Goal: Information Seeking & Learning: Learn about a topic

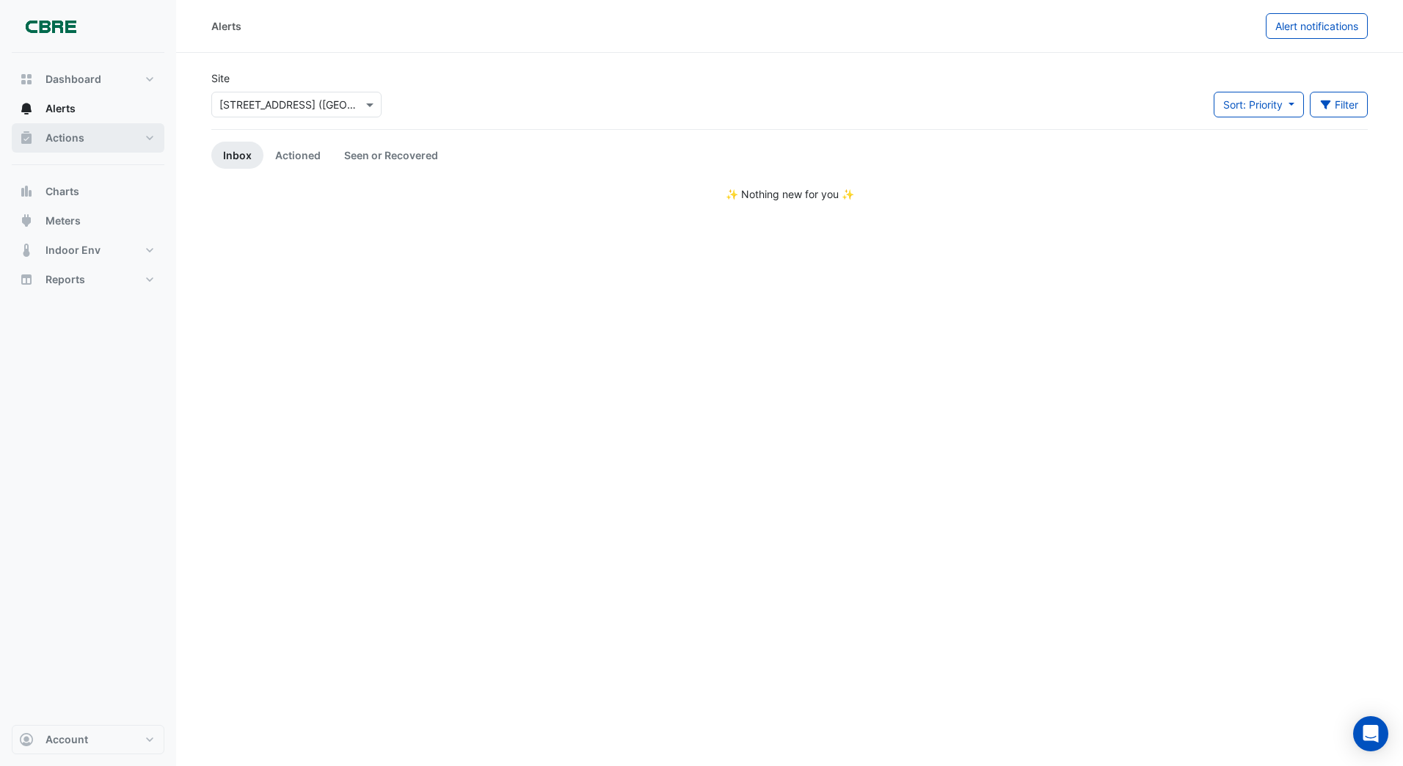
click at [68, 138] on span "Actions" at bounding box center [65, 138] width 39 height 15
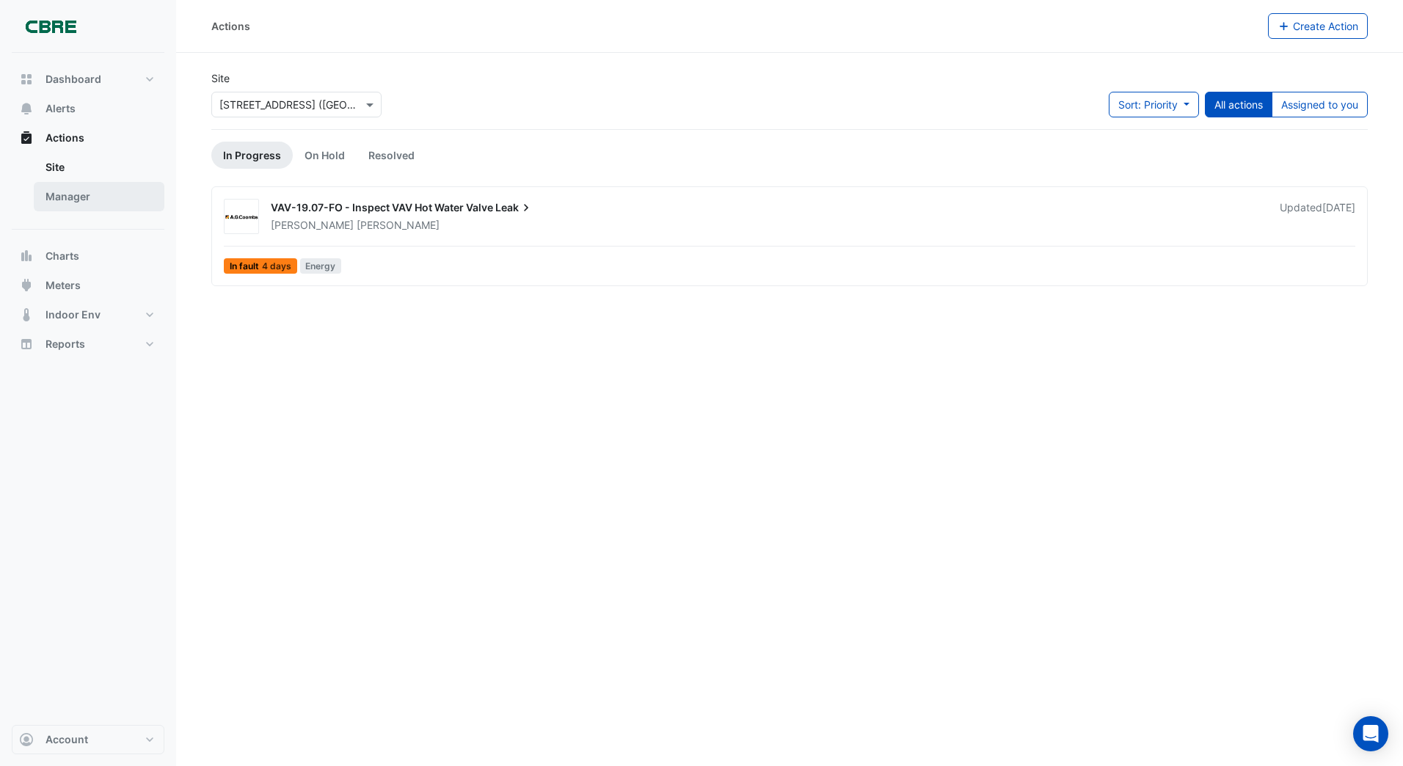
click at [59, 195] on link "Manager" at bounding box center [99, 196] width 131 height 29
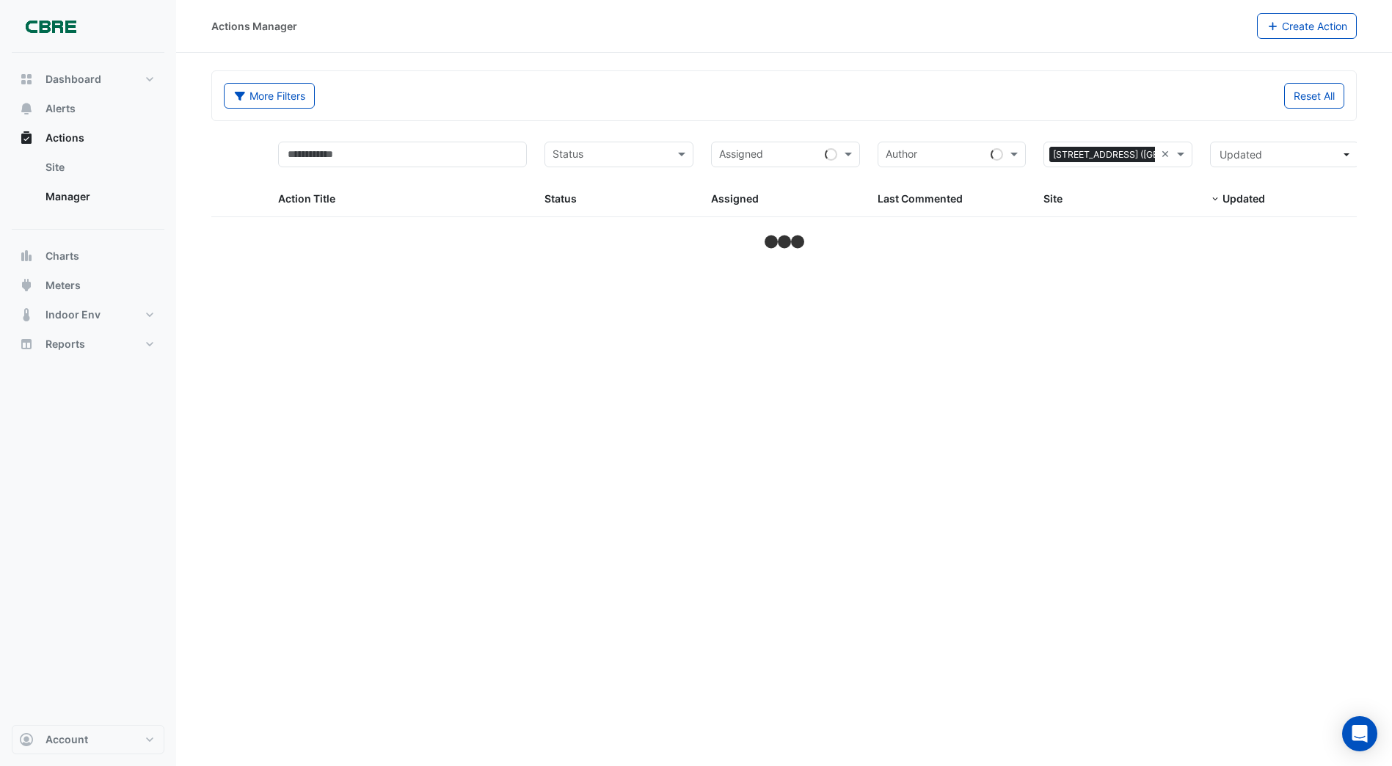
select select "***"
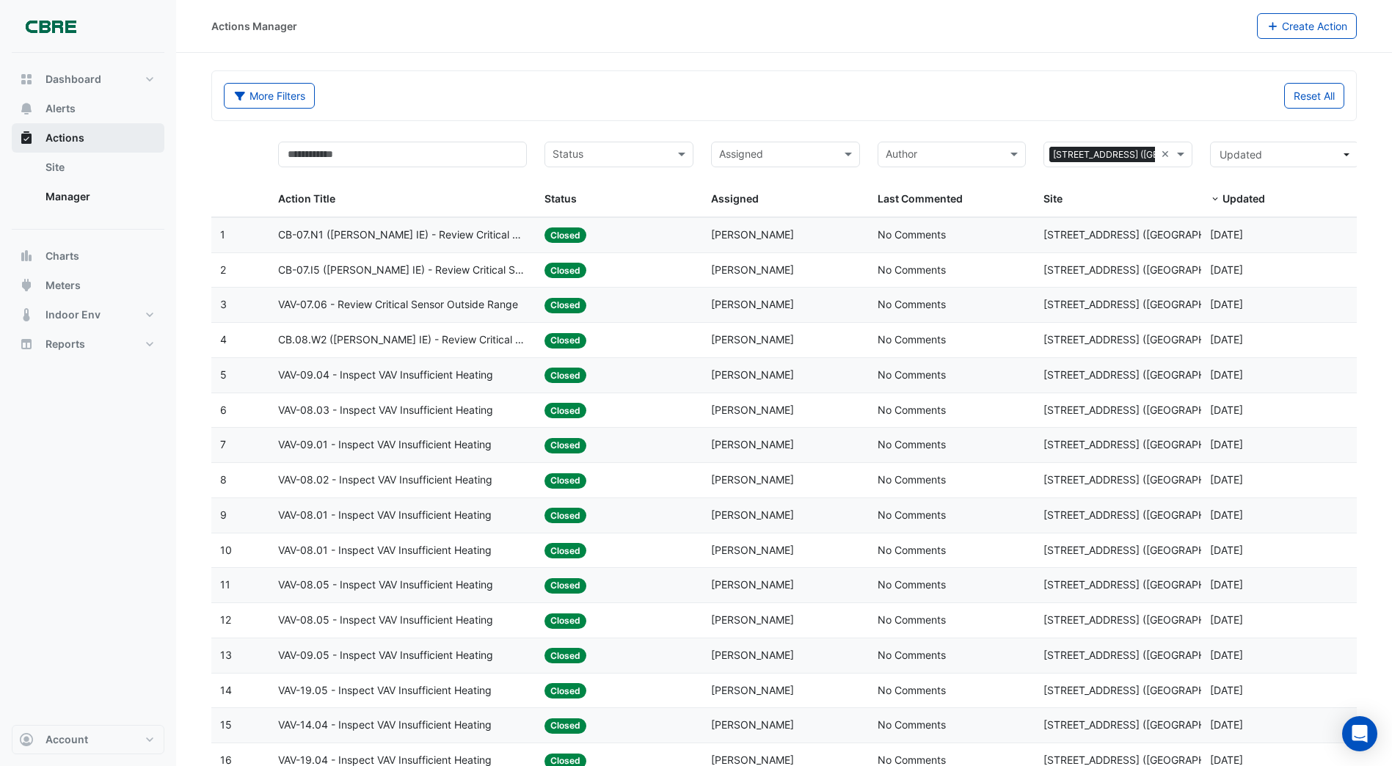
click at [67, 139] on span "Actions" at bounding box center [65, 138] width 39 height 15
click at [66, 137] on span "Actions" at bounding box center [65, 138] width 39 height 15
click at [56, 167] on link "Site" at bounding box center [99, 167] width 131 height 29
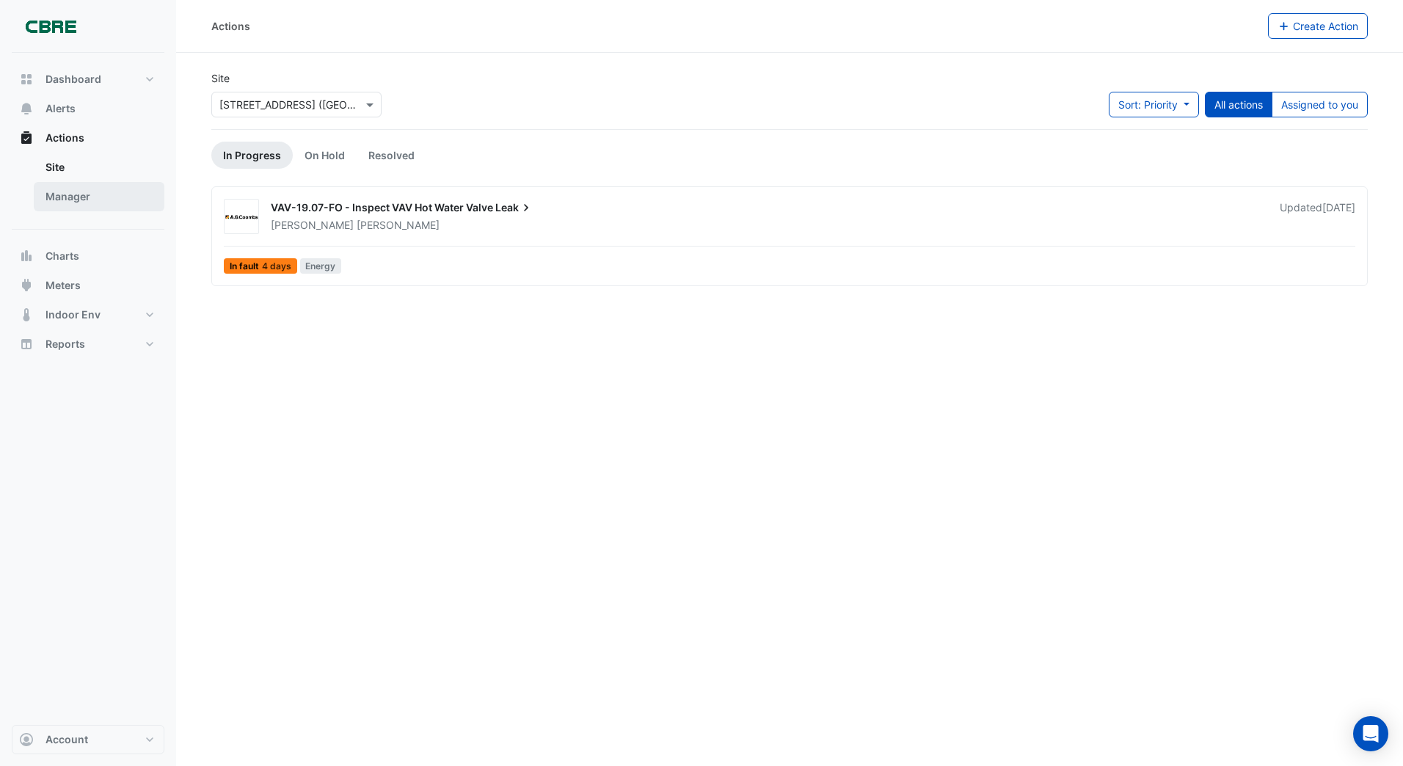
click at [78, 198] on link "Manager" at bounding box center [99, 196] width 131 height 29
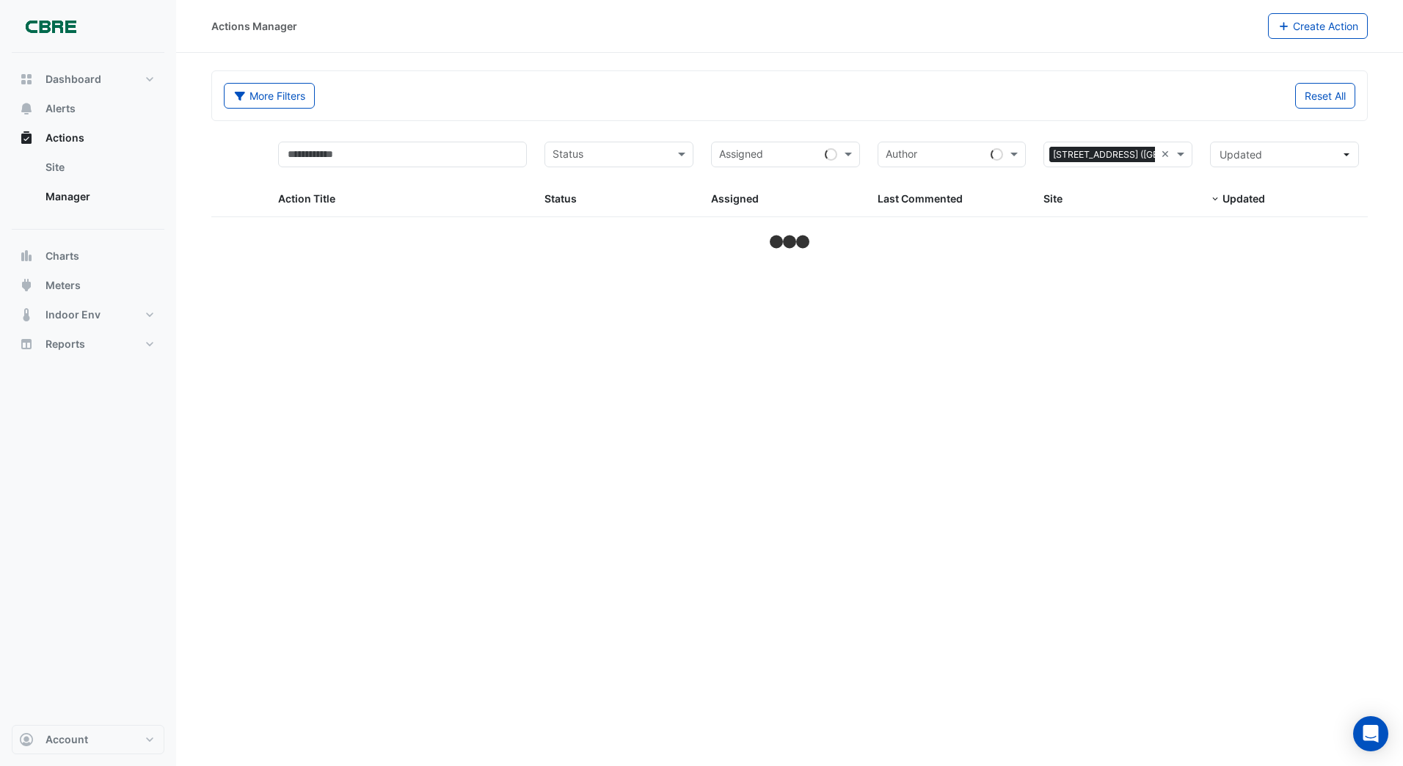
select select "***"
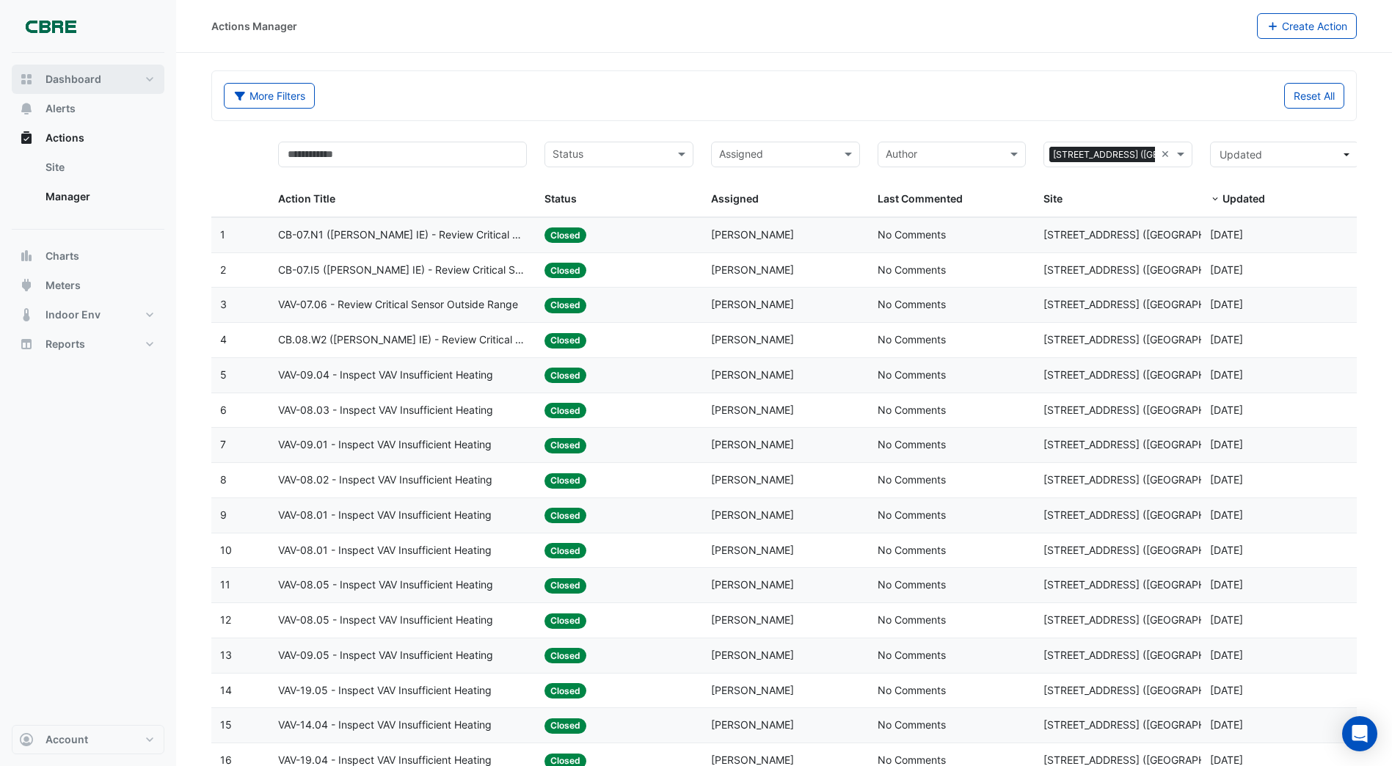
click at [78, 80] on span "Dashboard" at bounding box center [74, 79] width 56 height 15
select select "***"
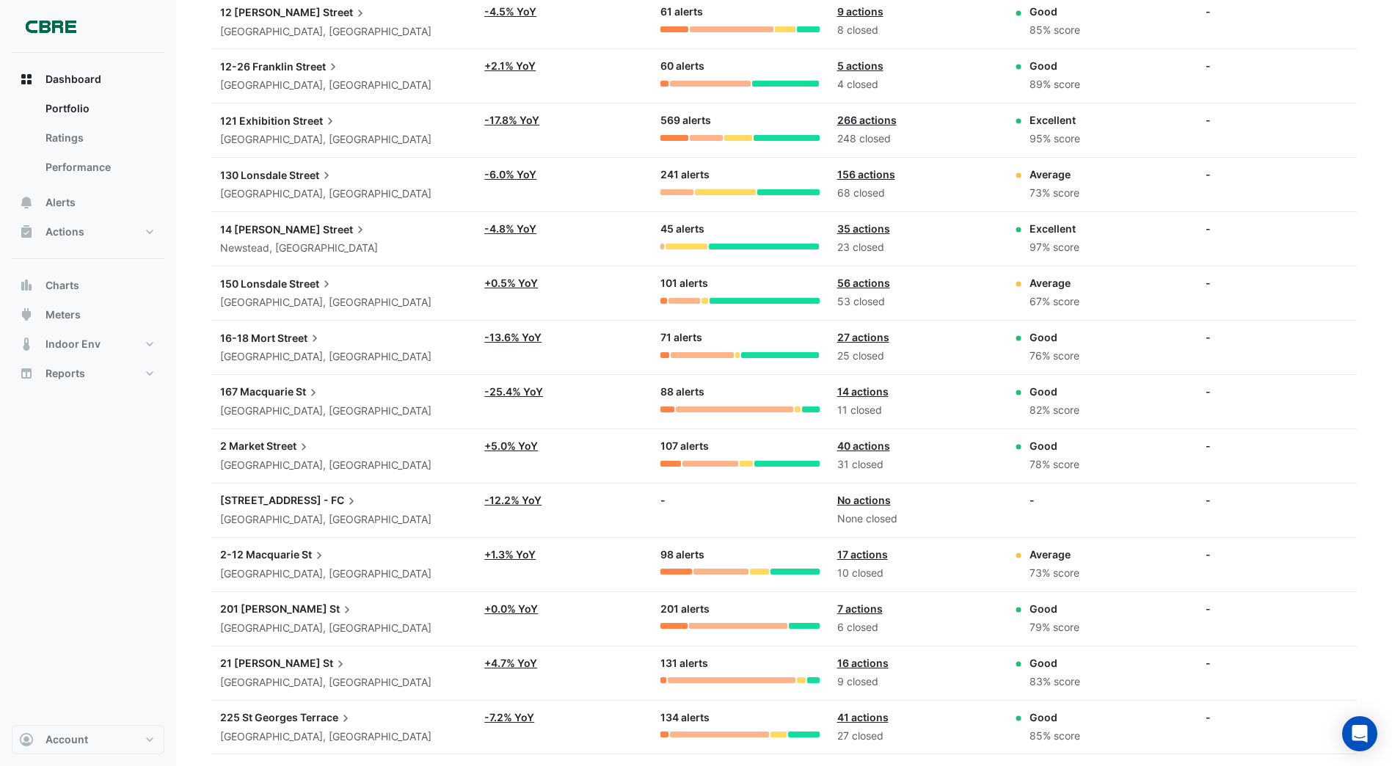
scroll to position [724, 0]
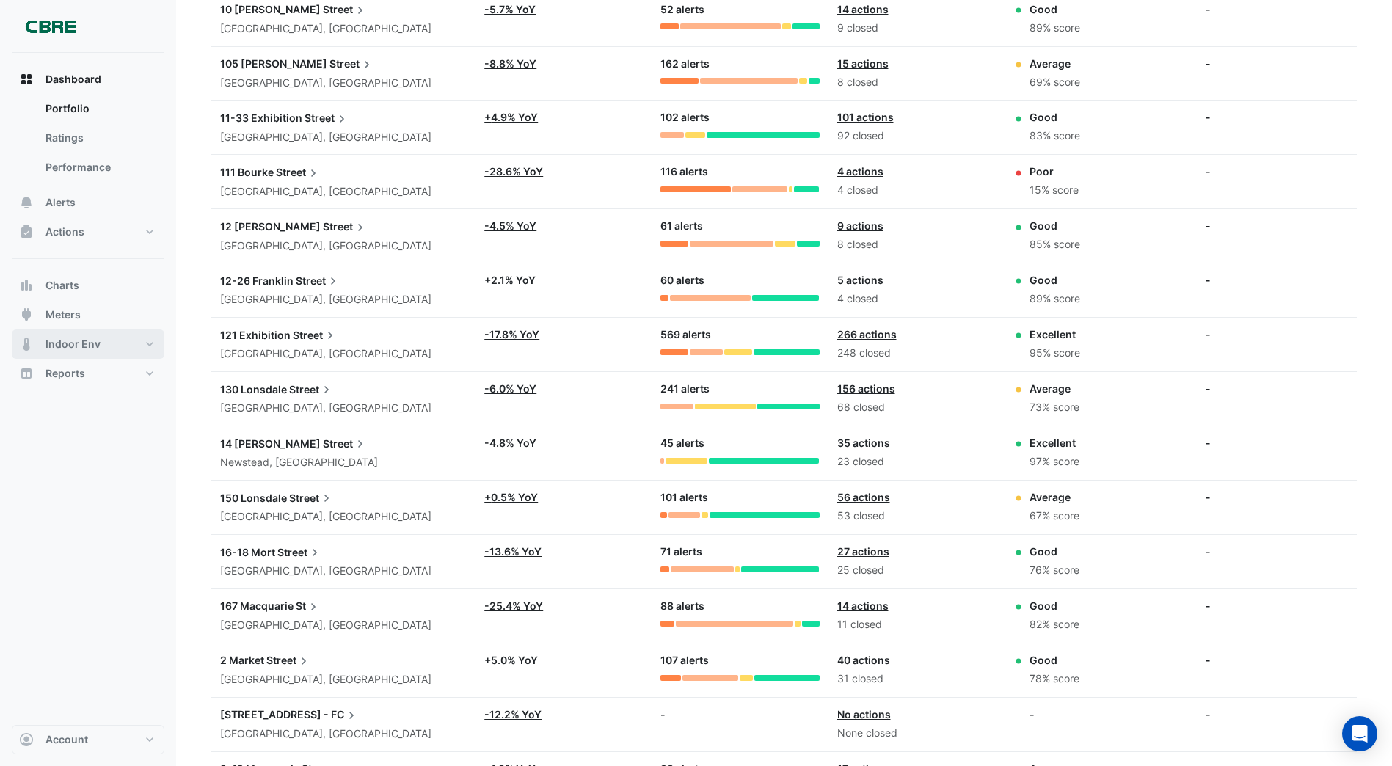
click at [67, 344] on span "Indoor Env" at bounding box center [73, 344] width 55 height 15
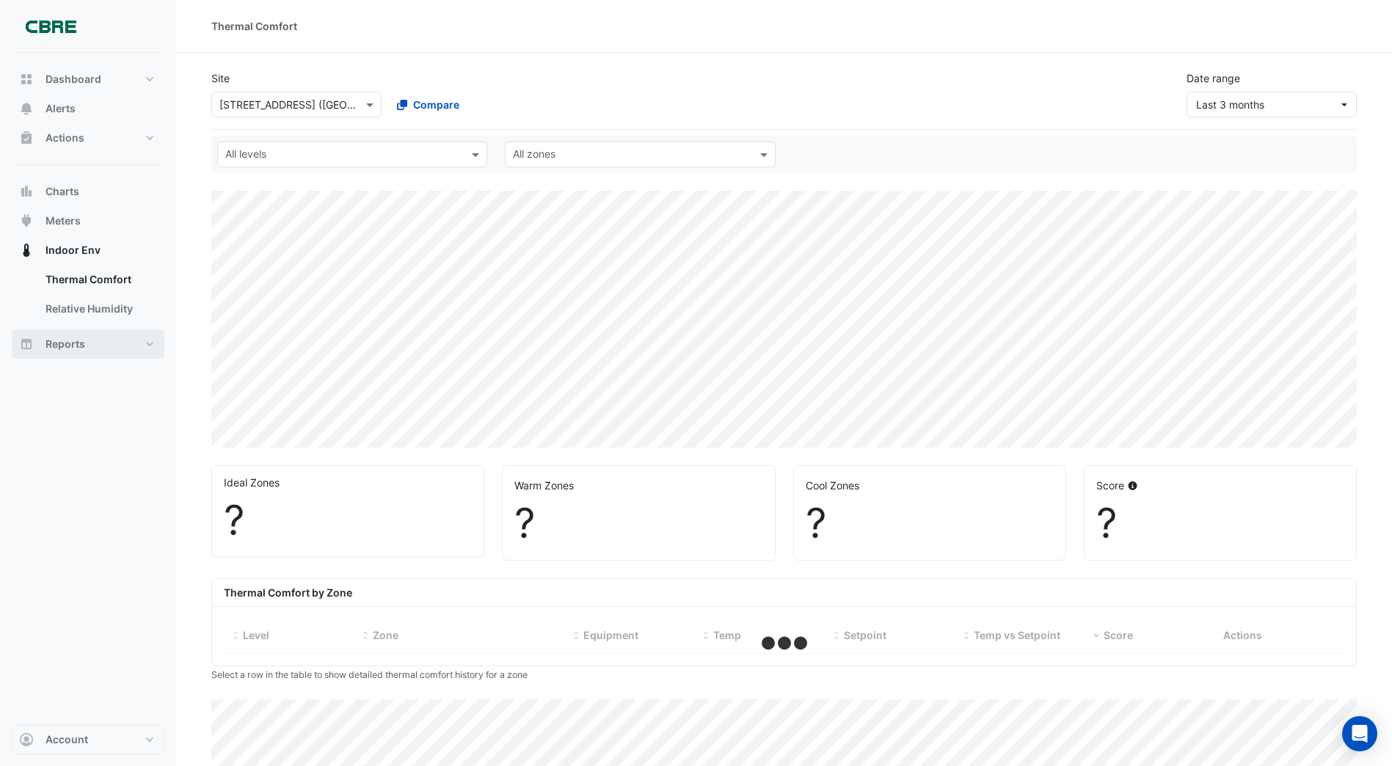
select select "***"
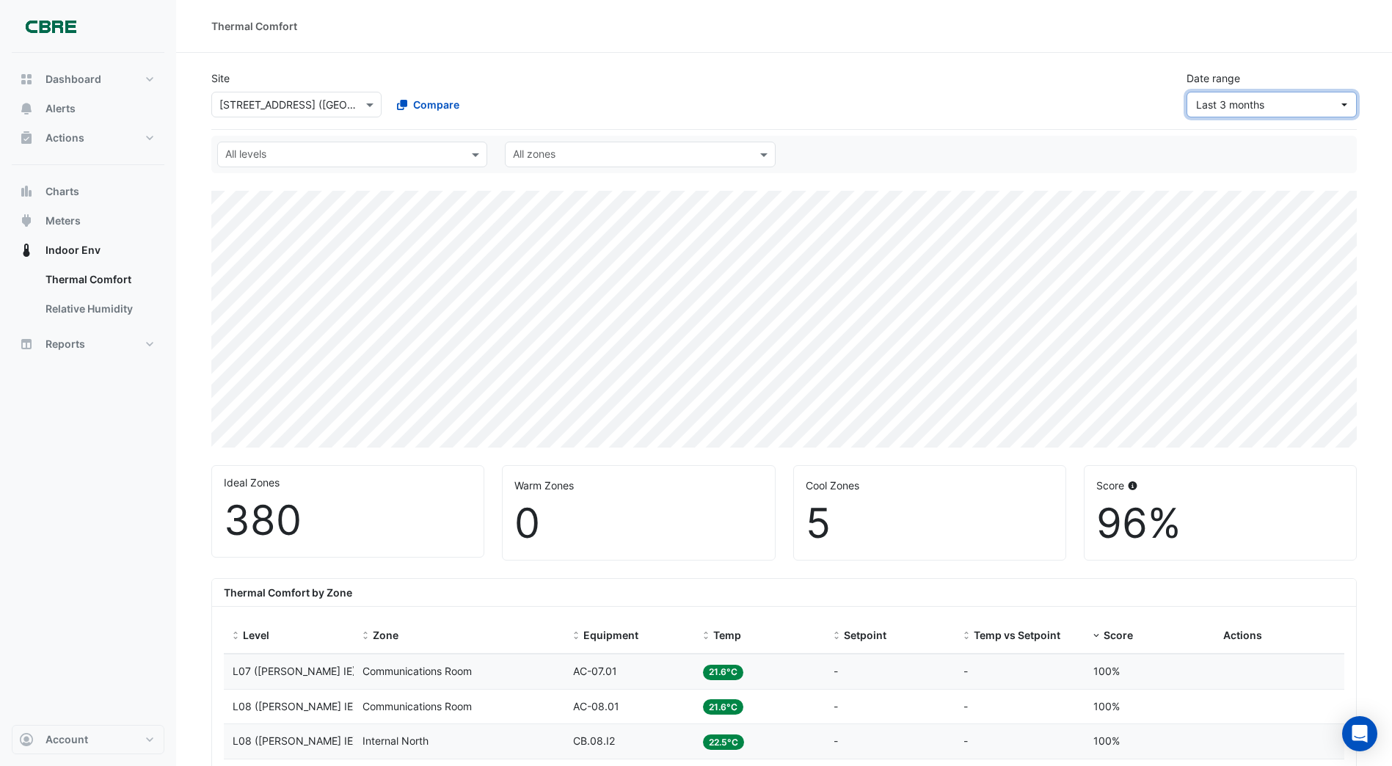
click at [1344, 104] on button "Last 3 months" at bounding box center [1272, 105] width 170 height 26
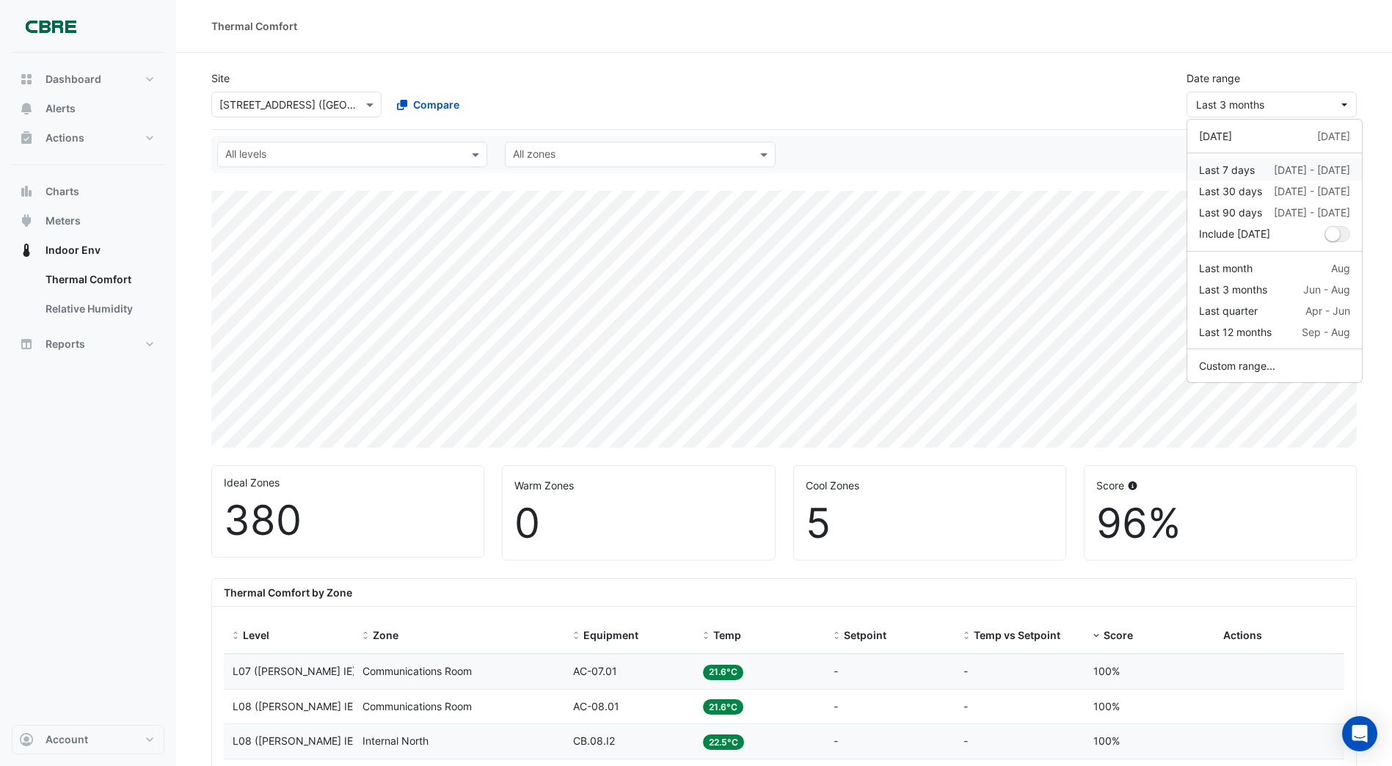
click at [1233, 170] on div "Last 7 days" at bounding box center [1227, 169] width 56 height 15
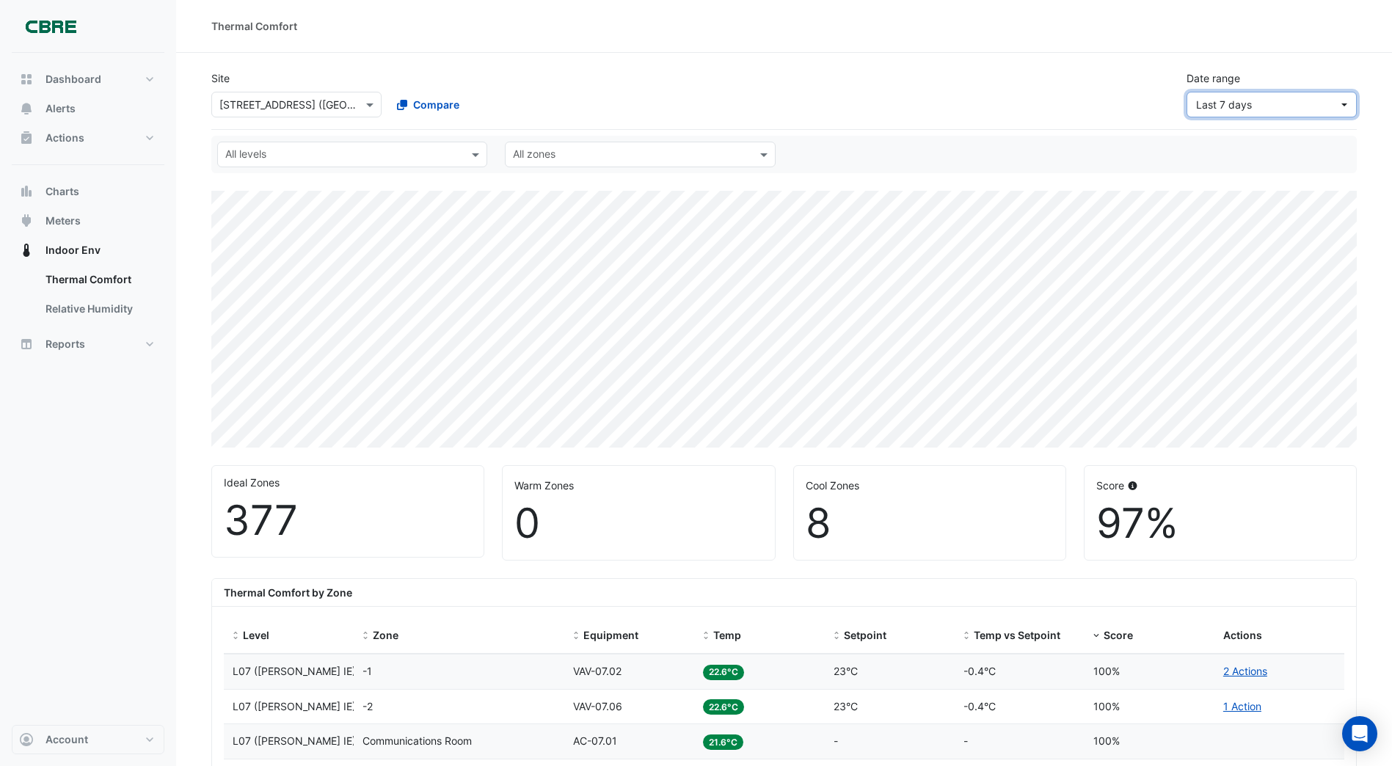
click at [1343, 106] on button "Last 7 days" at bounding box center [1272, 105] width 170 height 26
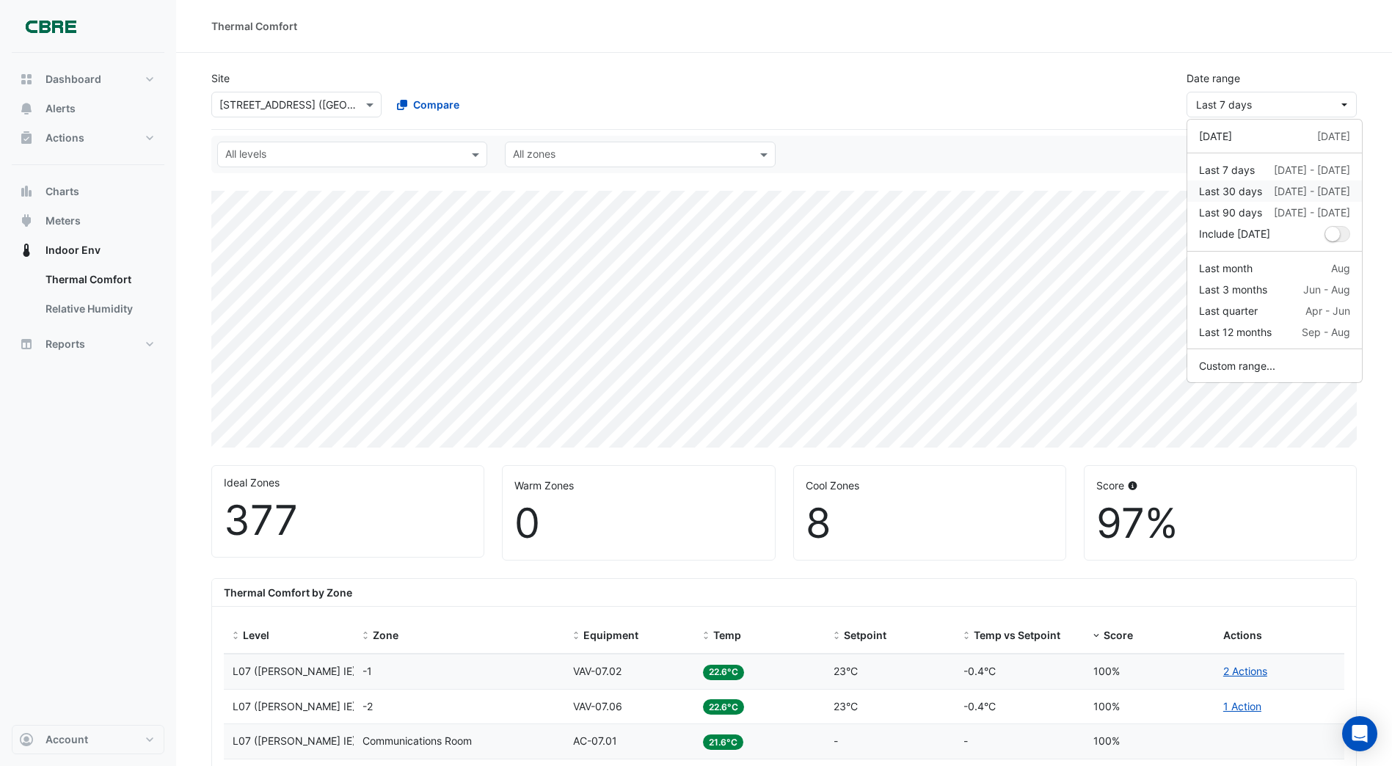
click at [1244, 189] on div "Last 30 days" at bounding box center [1230, 191] width 63 height 15
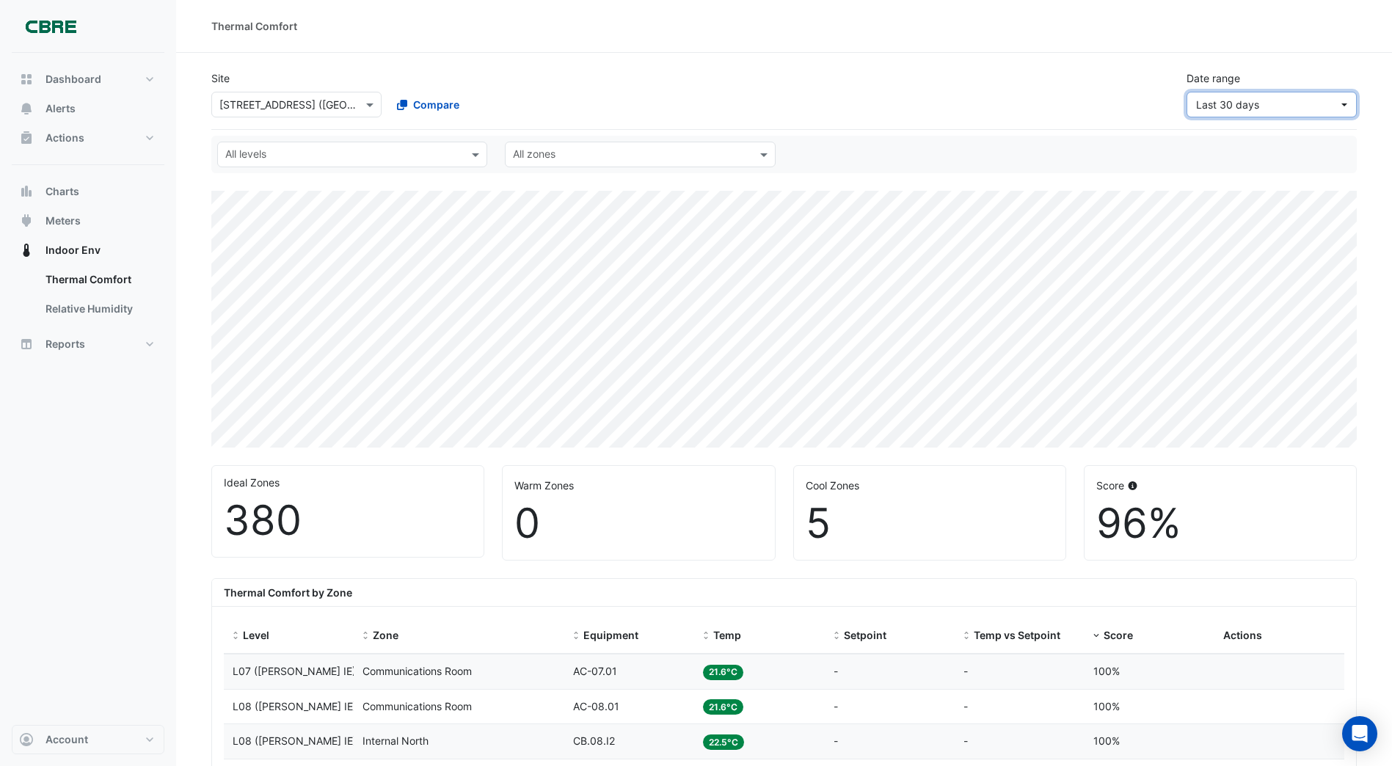
click at [1343, 102] on button "Last 30 days" at bounding box center [1272, 105] width 170 height 26
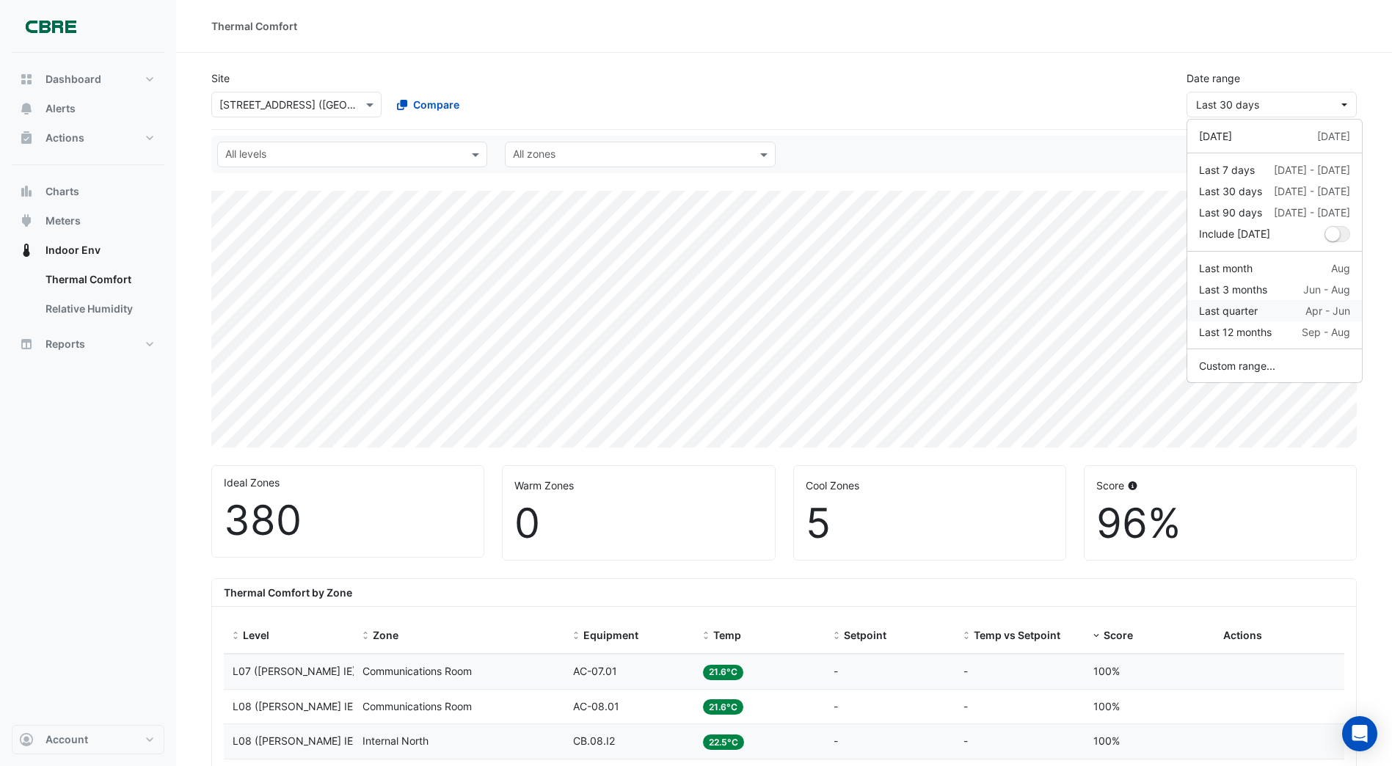
click at [1221, 310] on div "Last quarter" at bounding box center [1228, 310] width 59 height 15
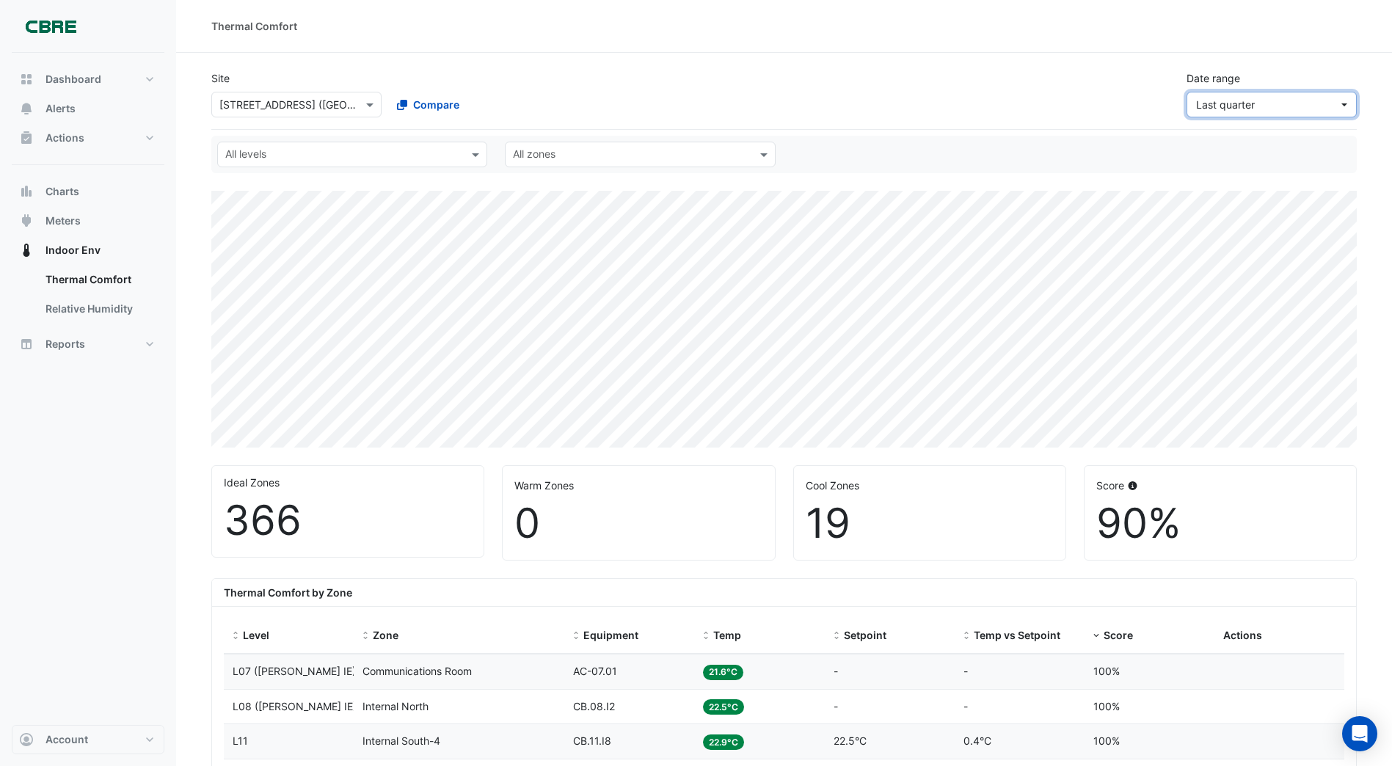
click at [1343, 106] on button "Last quarter" at bounding box center [1272, 105] width 170 height 26
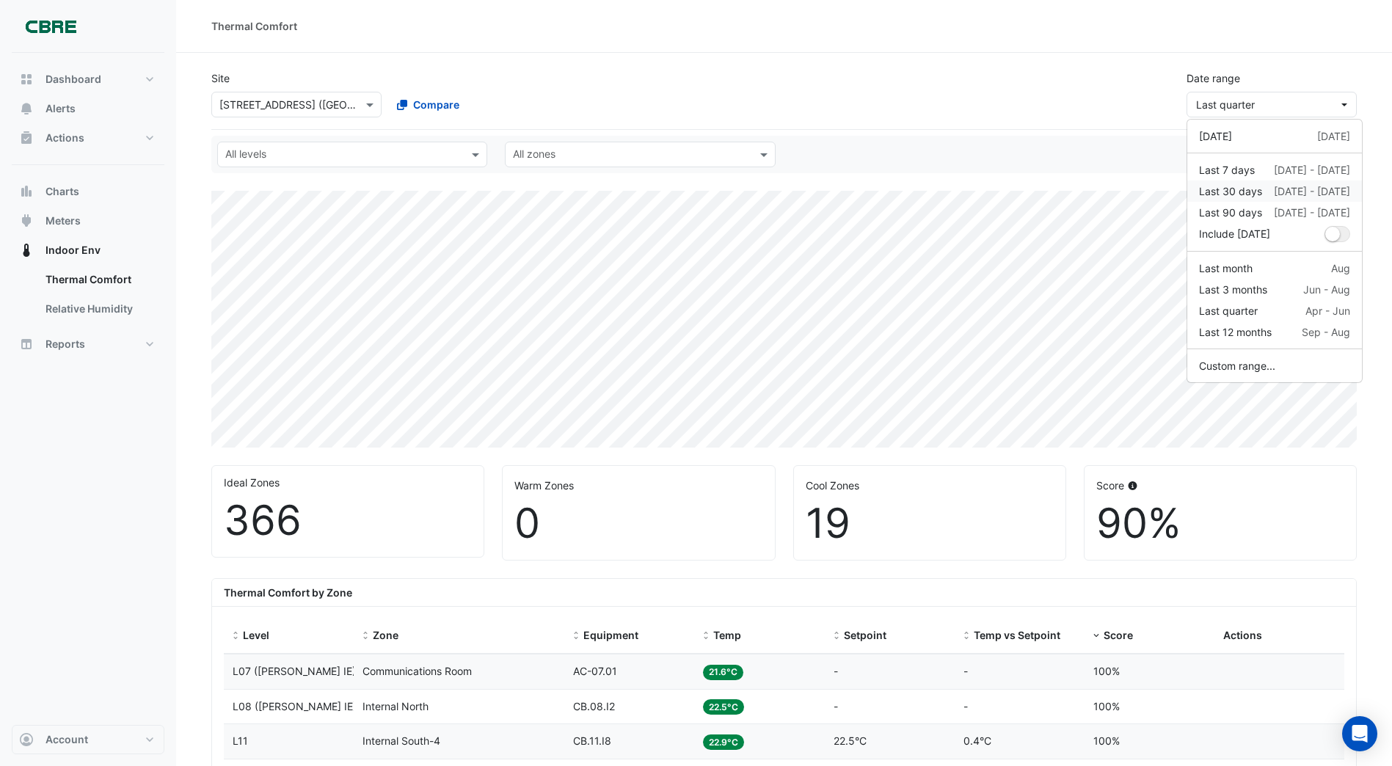
click at [1234, 192] on div "Last 30 days" at bounding box center [1230, 191] width 63 height 15
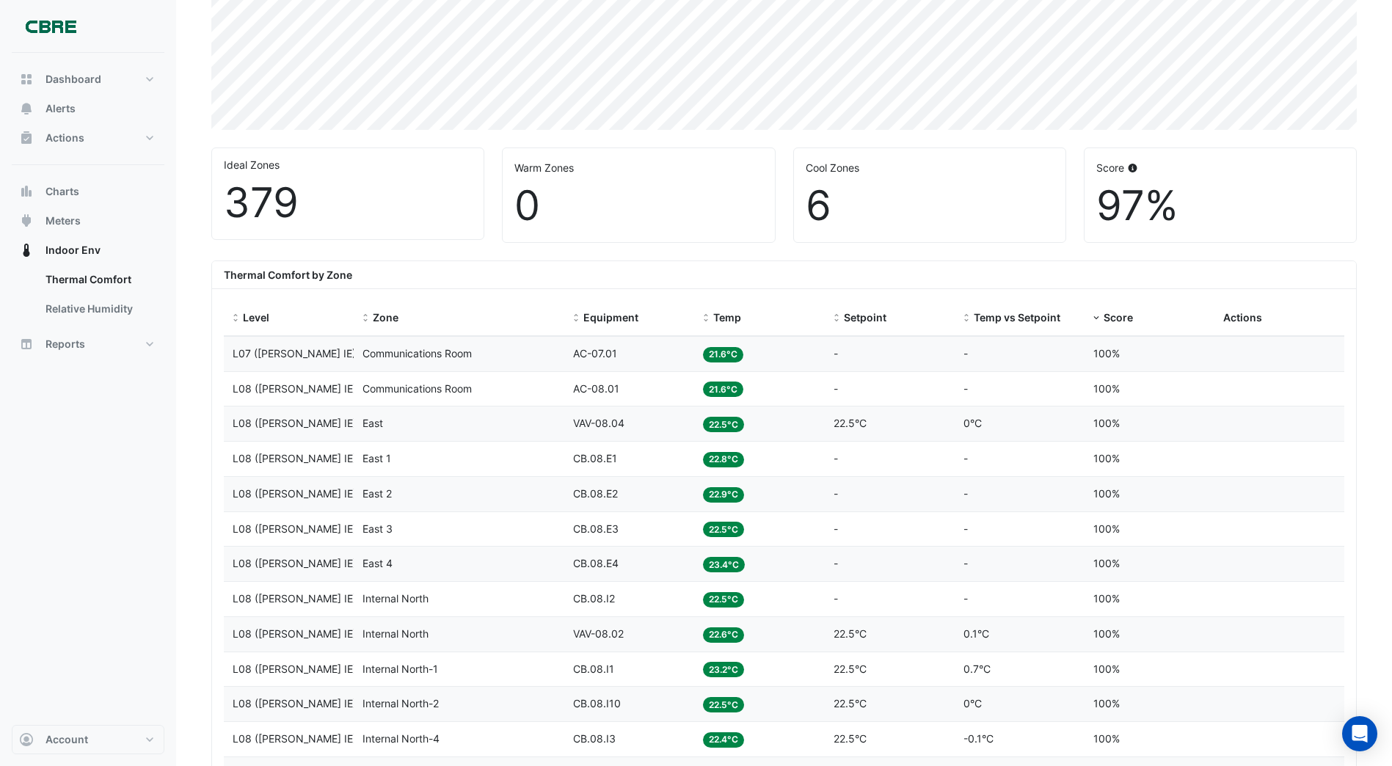
scroll to position [294, 0]
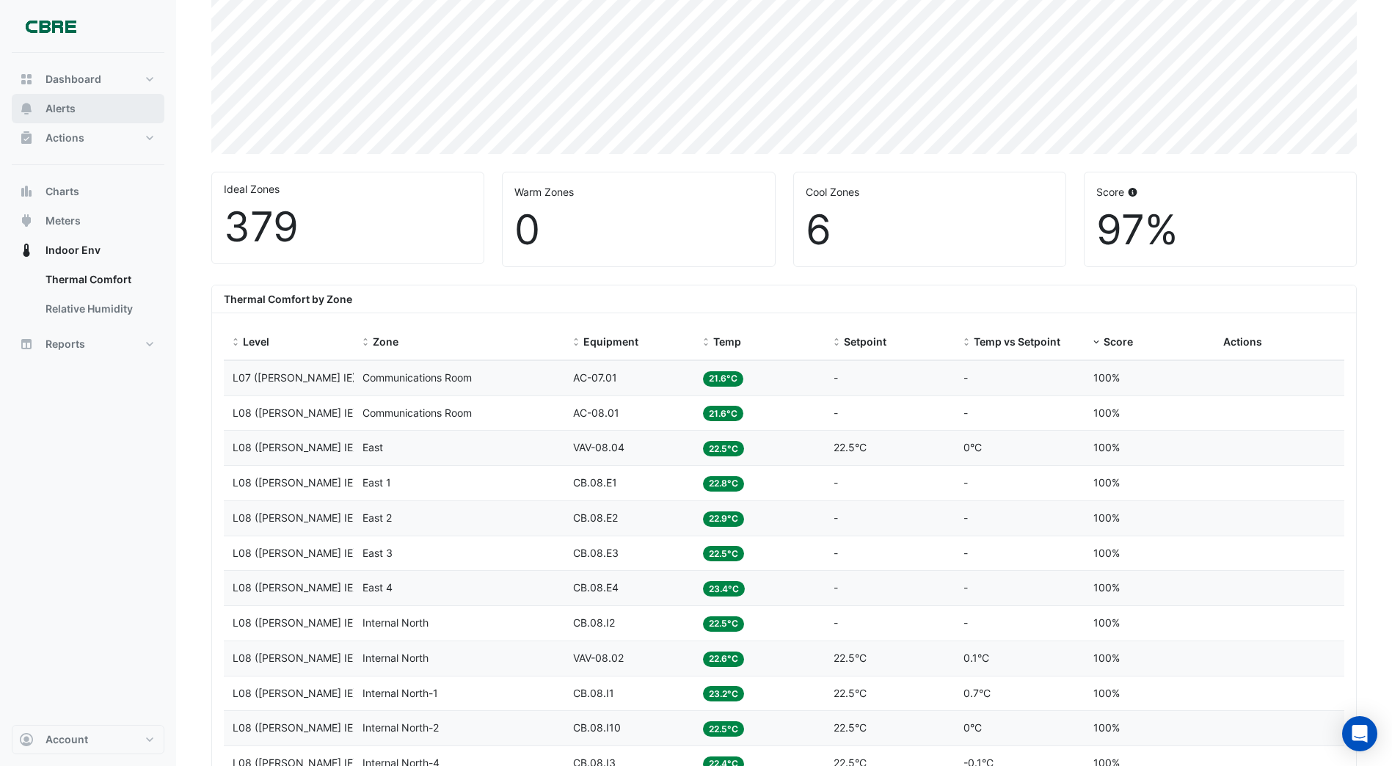
click at [70, 108] on span "Alerts" at bounding box center [61, 108] width 30 height 15
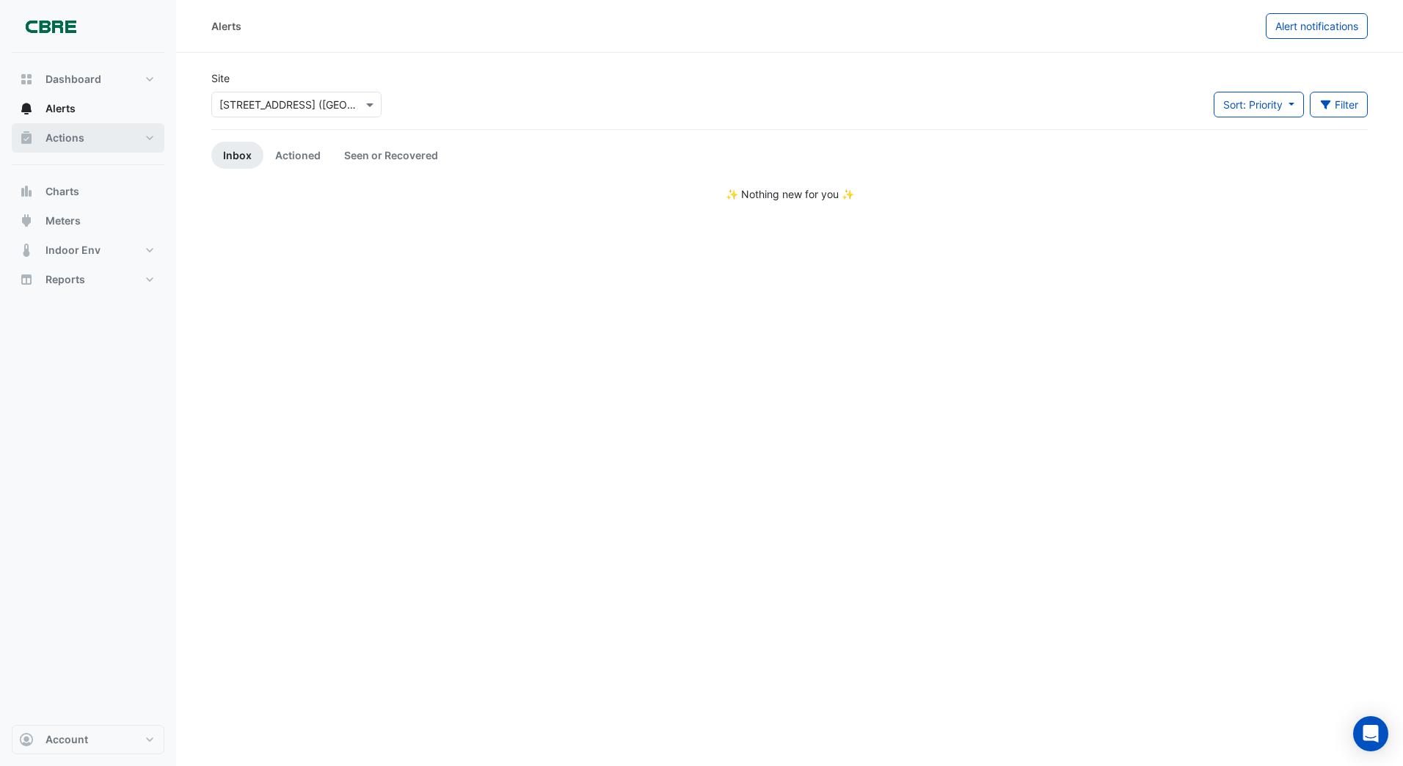
click at [63, 140] on span "Actions" at bounding box center [65, 138] width 39 height 15
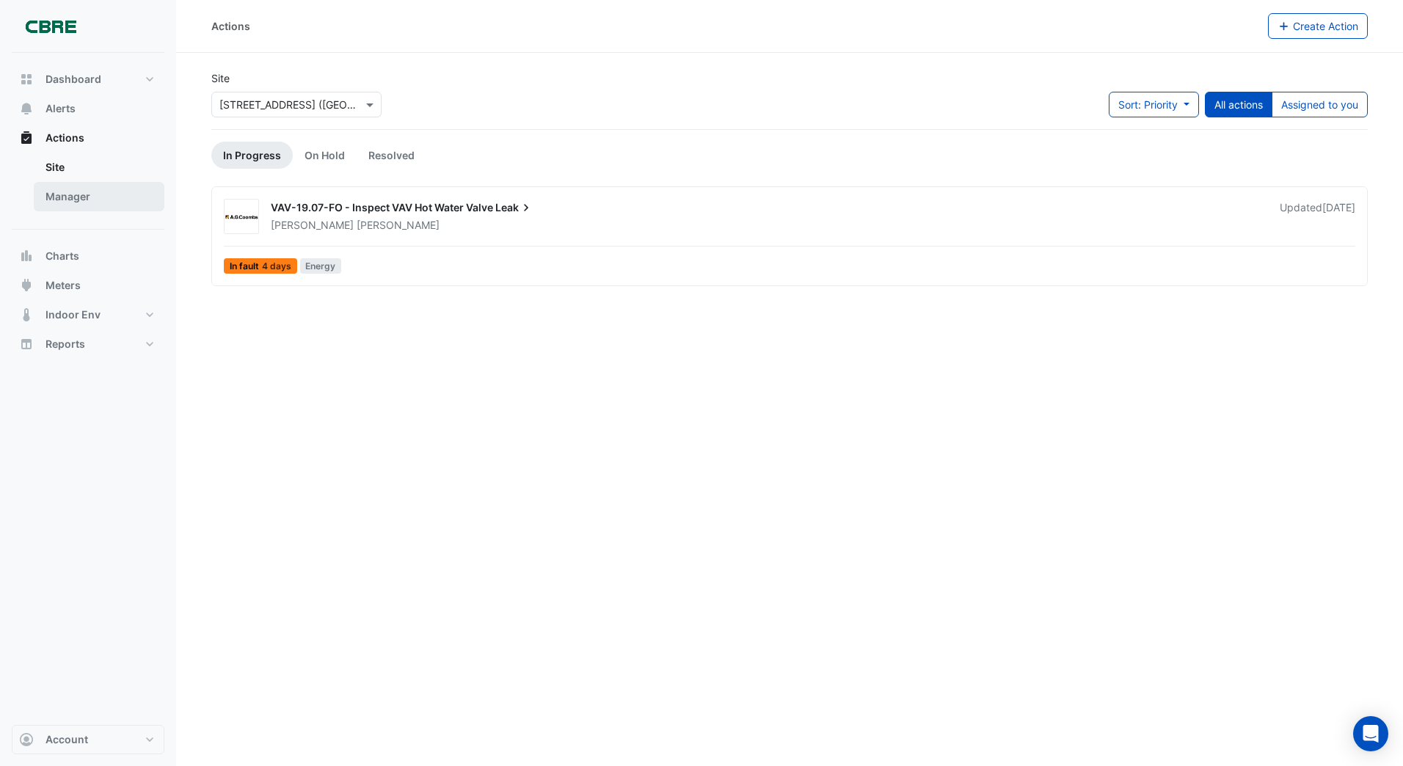
click at [60, 193] on link "Manager" at bounding box center [99, 196] width 131 height 29
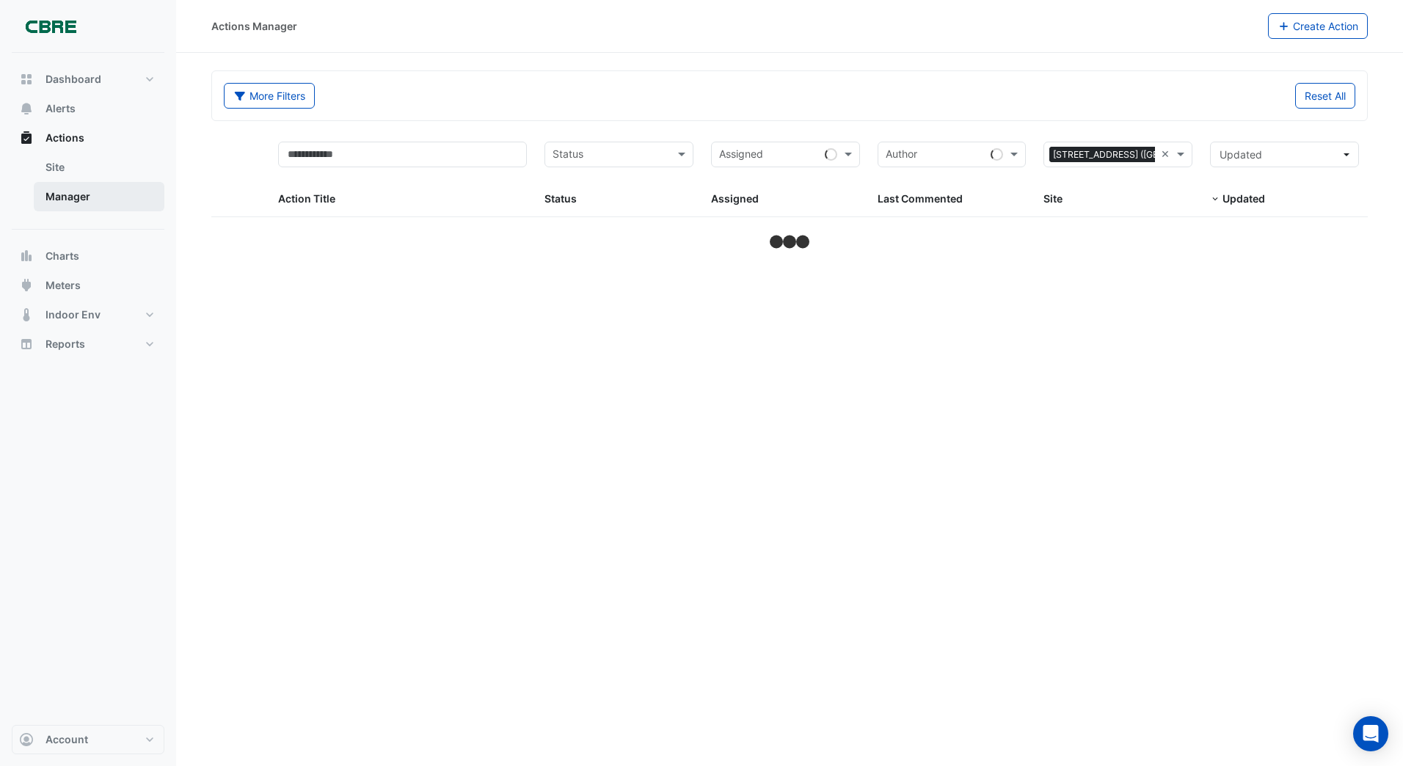
select select "***"
